Goal: Find specific page/section: Find specific page/section

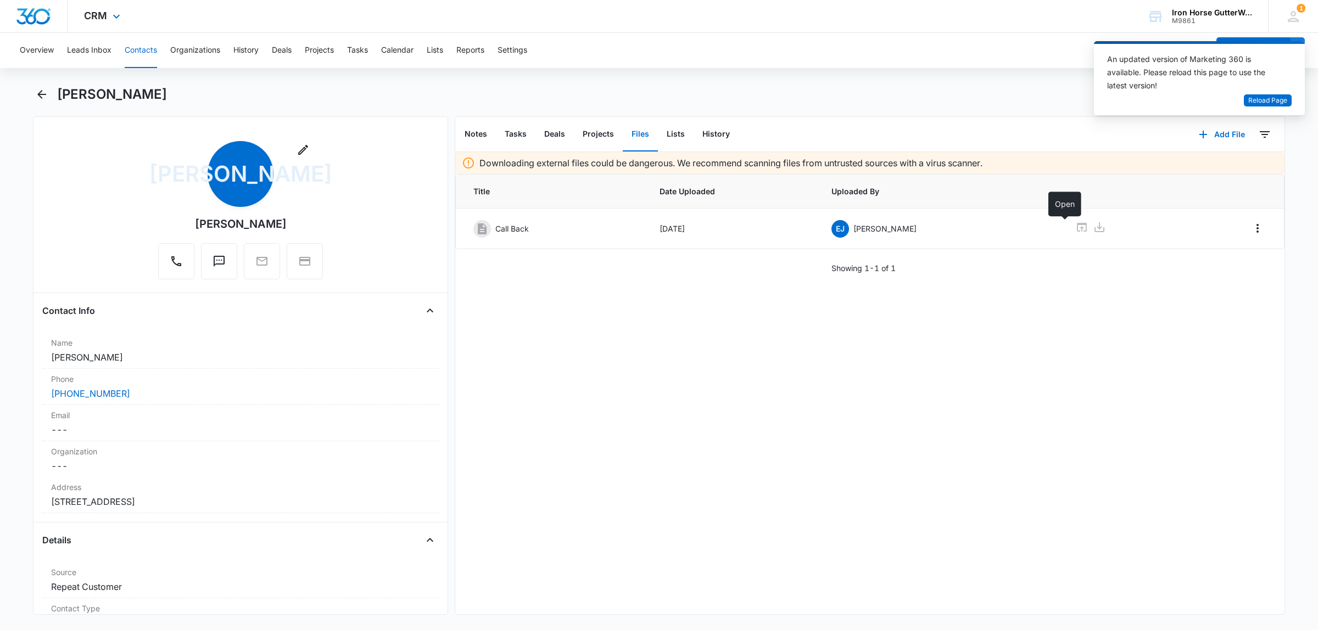
click at [989, 4] on div "CRM Apps Reputation Websites Forms CRM Email Social Shop Payments POS Content A…" at bounding box center [659, 16] width 1318 height 33
click at [975, 92] on div "[PERSON_NAME]" at bounding box center [671, 95] width 1228 height 18
click at [141, 48] on button "Contacts" at bounding box center [141, 50] width 32 height 35
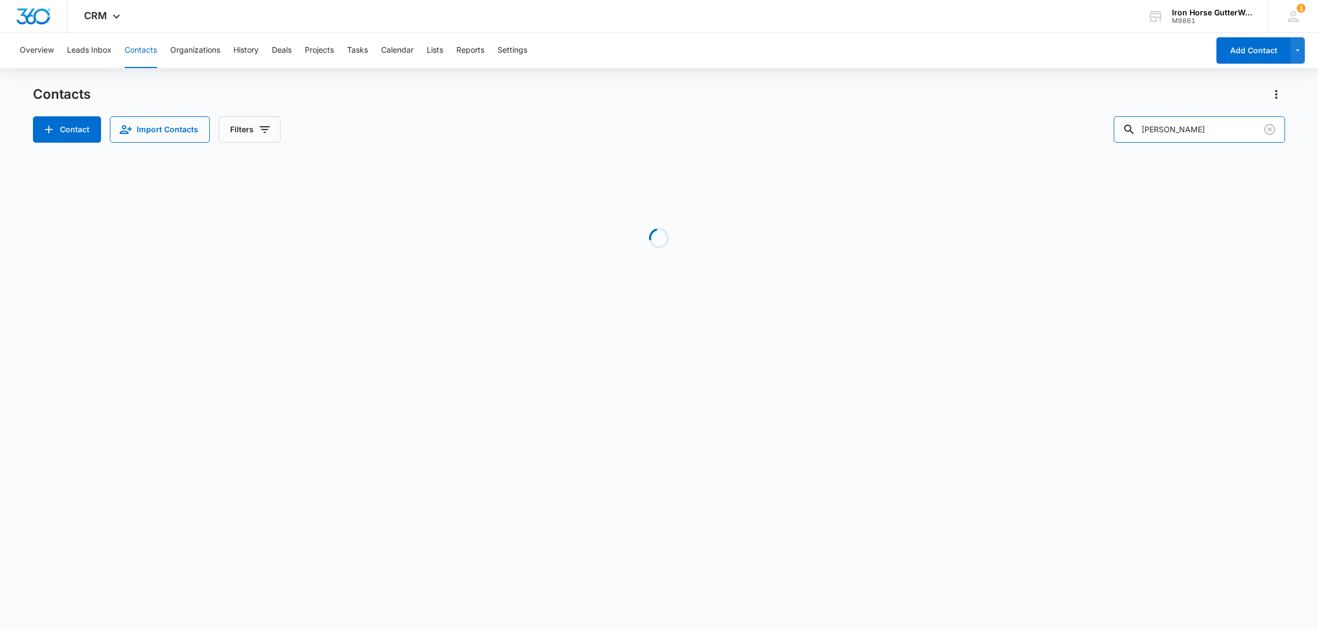
drag, startPoint x: 1204, startPoint y: 132, endPoint x: 1101, endPoint y: 135, distance: 102.7
click at [1101, 135] on div "Contact Import Contacts Filters john adams" at bounding box center [659, 129] width 1252 height 26
type input "willner"
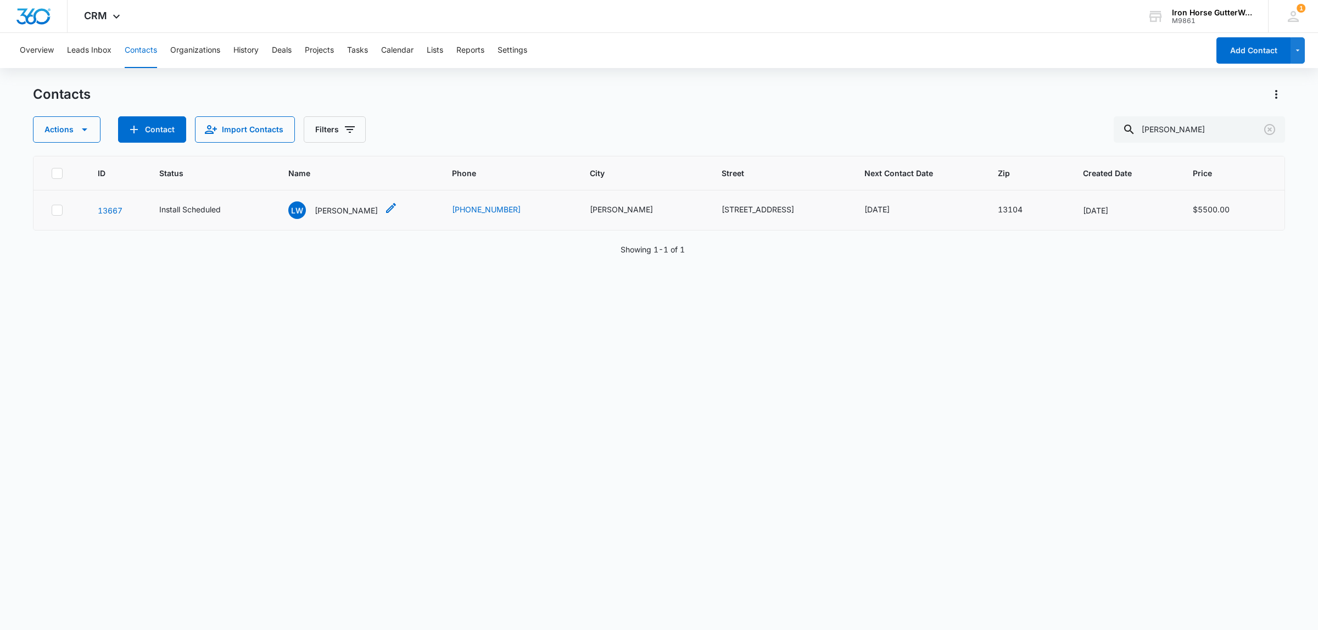
click at [349, 209] on p "Lynn Willner" at bounding box center [346, 211] width 63 height 12
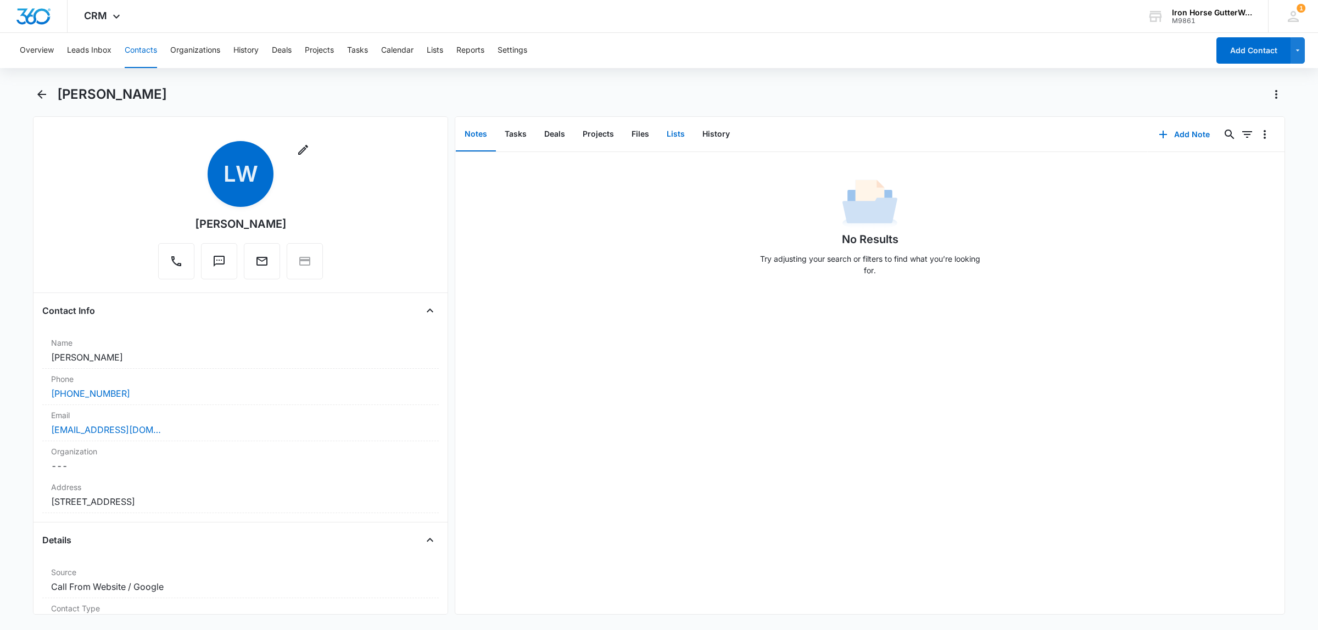
click at [673, 142] on button "Lists" at bounding box center [676, 135] width 36 height 34
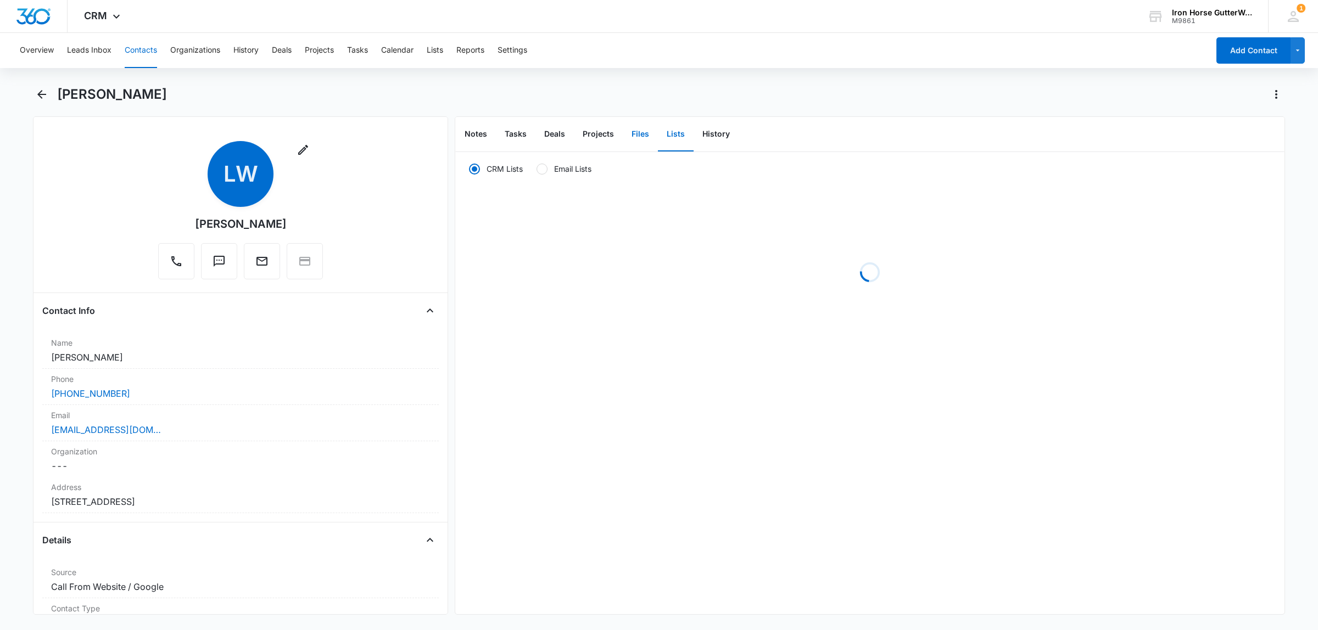
click at [643, 141] on button "Files" at bounding box center [640, 135] width 35 height 34
